Goal: Communication & Community: Answer question/provide support

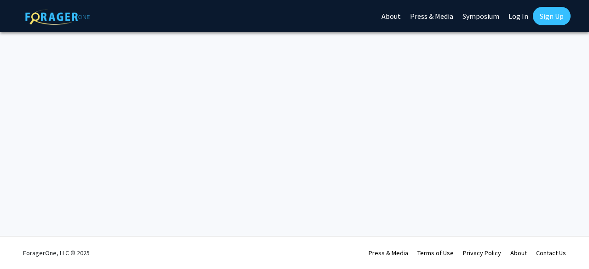
click at [514, 13] on link "Log In" at bounding box center [518, 16] width 29 height 32
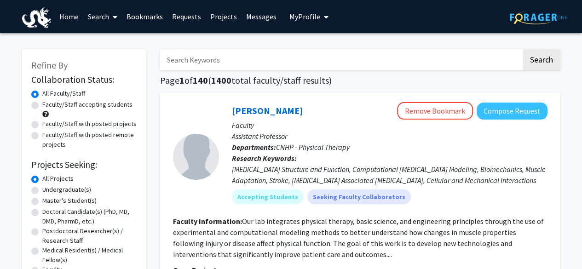
click at [191, 19] on link "Requests" at bounding box center [187, 16] width 38 height 32
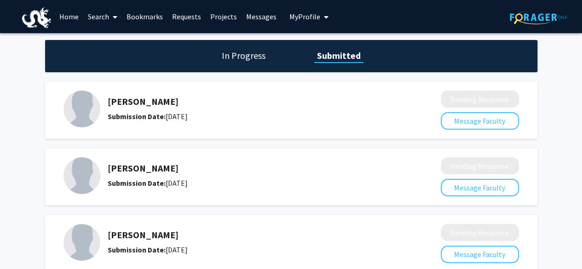
click at [257, 25] on link "Messages" at bounding box center [262, 16] width 40 height 32
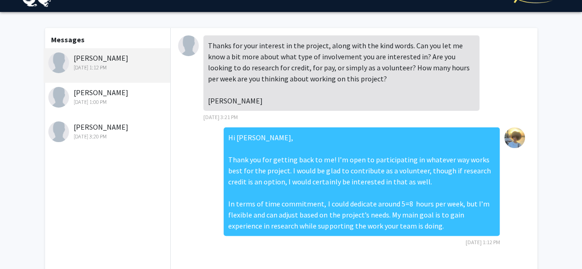
scroll to position [18, 0]
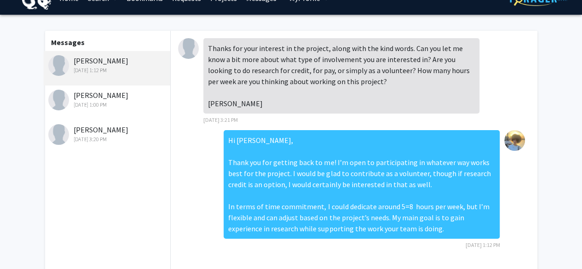
click at [85, 98] on div "[PERSON_NAME] [DATE] 1:00 PM" at bounding box center [108, 99] width 120 height 19
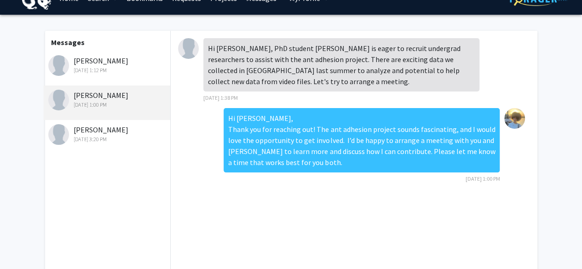
drag, startPoint x: 209, startPoint y: 45, endPoint x: 439, endPoint y: 210, distance: 283.3
click at [439, 210] on div "Hi [PERSON_NAME], PhD student [PERSON_NAME] is eager to recruit undergrad resea…" at bounding box center [354, 152] width 366 height 242
copy div "Hi [PERSON_NAME], PhD student [PERSON_NAME] is eager to recruit undergrad resea…"
